Goal: Information Seeking & Learning: Learn about a topic

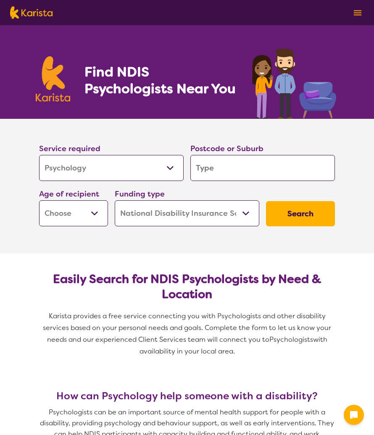
select select "Psychology"
select select "NDIS"
select select "Psychology"
select select "NDIS"
click at [234, 164] on input "search" at bounding box center [262, 168] width 145 height 26
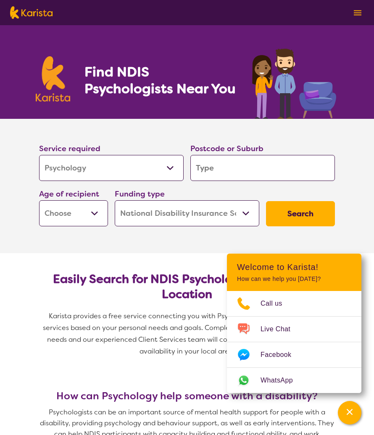
type input "2"
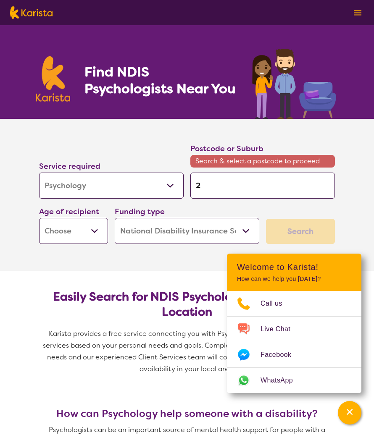
type input "25"
type input "258"
type input "2580"
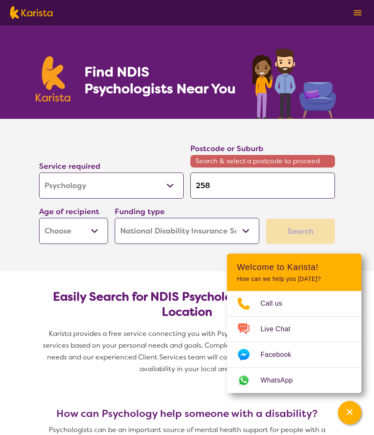
type input "2580"
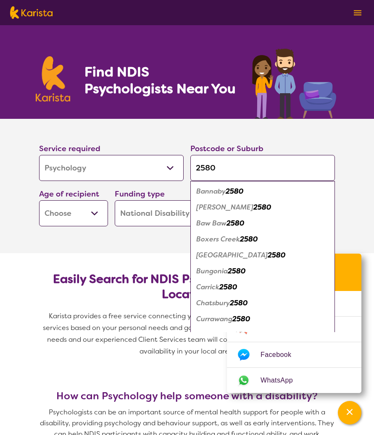
type input "2580"
type input "2580 g"
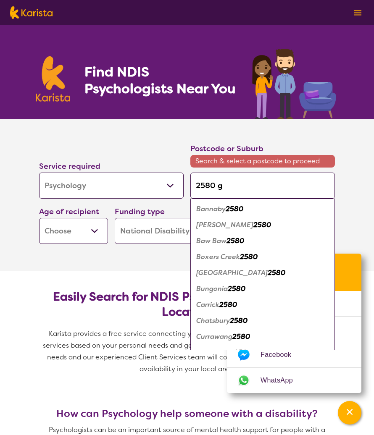
type input "2580 go"
type input "2580 gou"
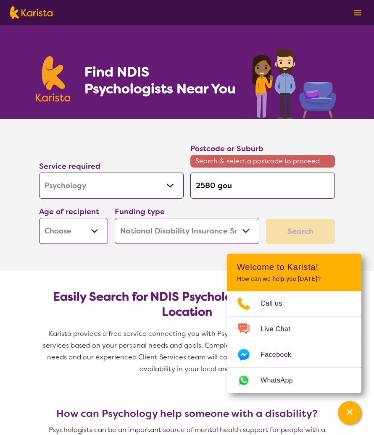
type input "2580 [PERSON_NAME]"
type input "2580 goulb"
click at [227, 187] on input "2580 goulb" at bounding box center [262, 186] width 145 height 26
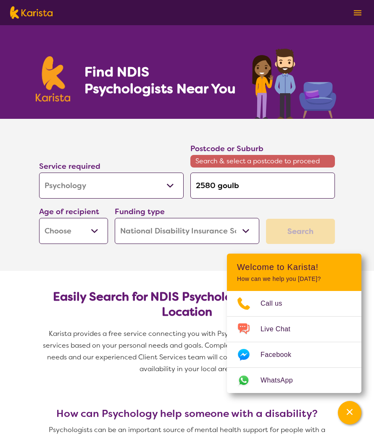
type input "2580"
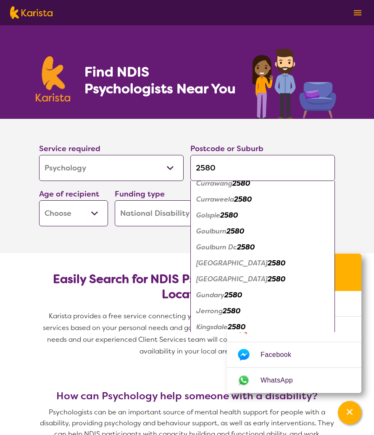
scroll to position [126, 0]
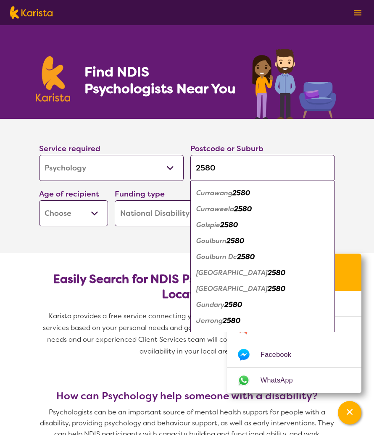
type input "2580"
click at [223, 242] on em "Goulburn" at bounding box center [211, 241] width 30 height 9
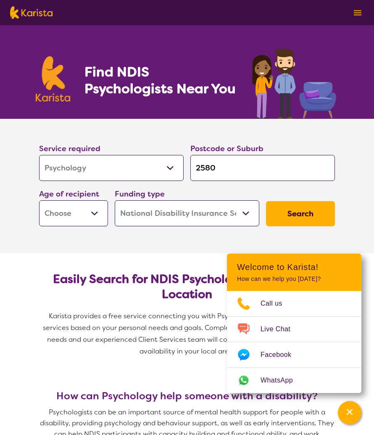
click at [210, 176] on input "2580" at bounding box center [262, 168] width 145 height 26
click at [58, 213] on select "Early Childhood - 0 to 9 Child - 10 to 11 Adolescent - 12 to 17 Adult - 18 to 6…" at bounding box center [73, 213] width 69 height 26
select select "AD"
click at [39, 200] on select "Early Childhood - 0 to 9 Child - 10 to 11 Adolescent - 12 to 17 Adult - 18 to 6…" at bounding box center [73, 213] width 69 height 26
select select "AD"
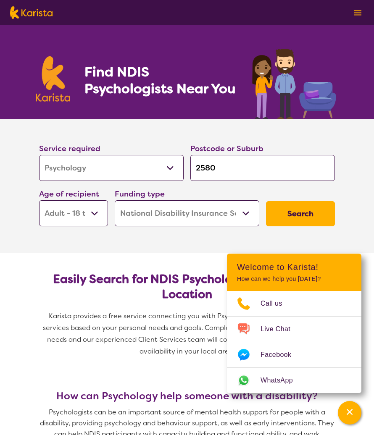
click at [299, 208] on button "Search" at bounding box center [300, 213] width 69 height 25
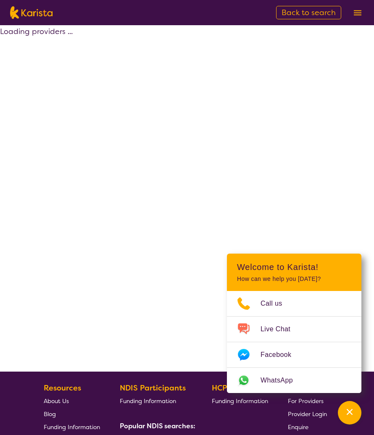
select select "by_score"
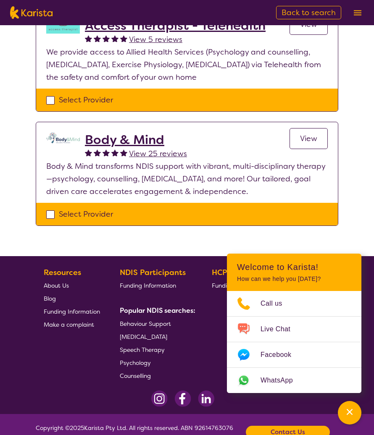
scroll to position [252, 0]
